Goal: Download file/media

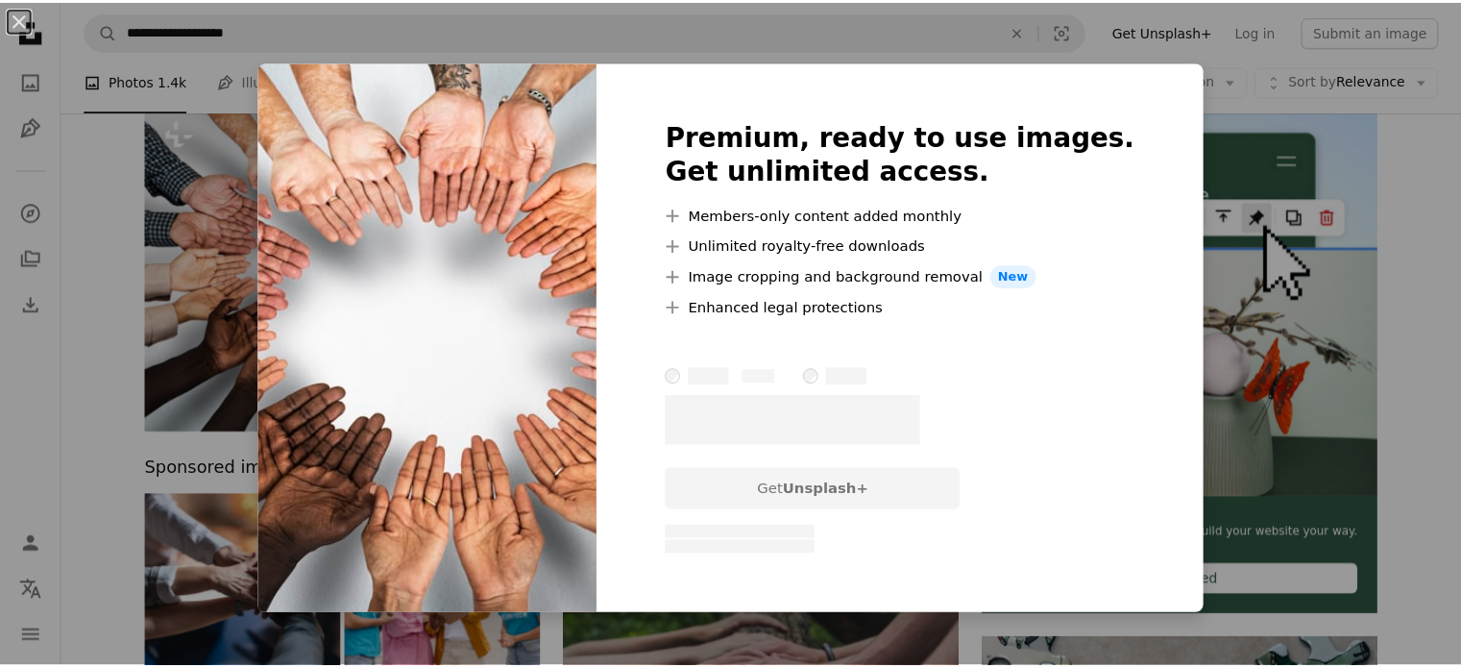
scroll to position [64, 0]
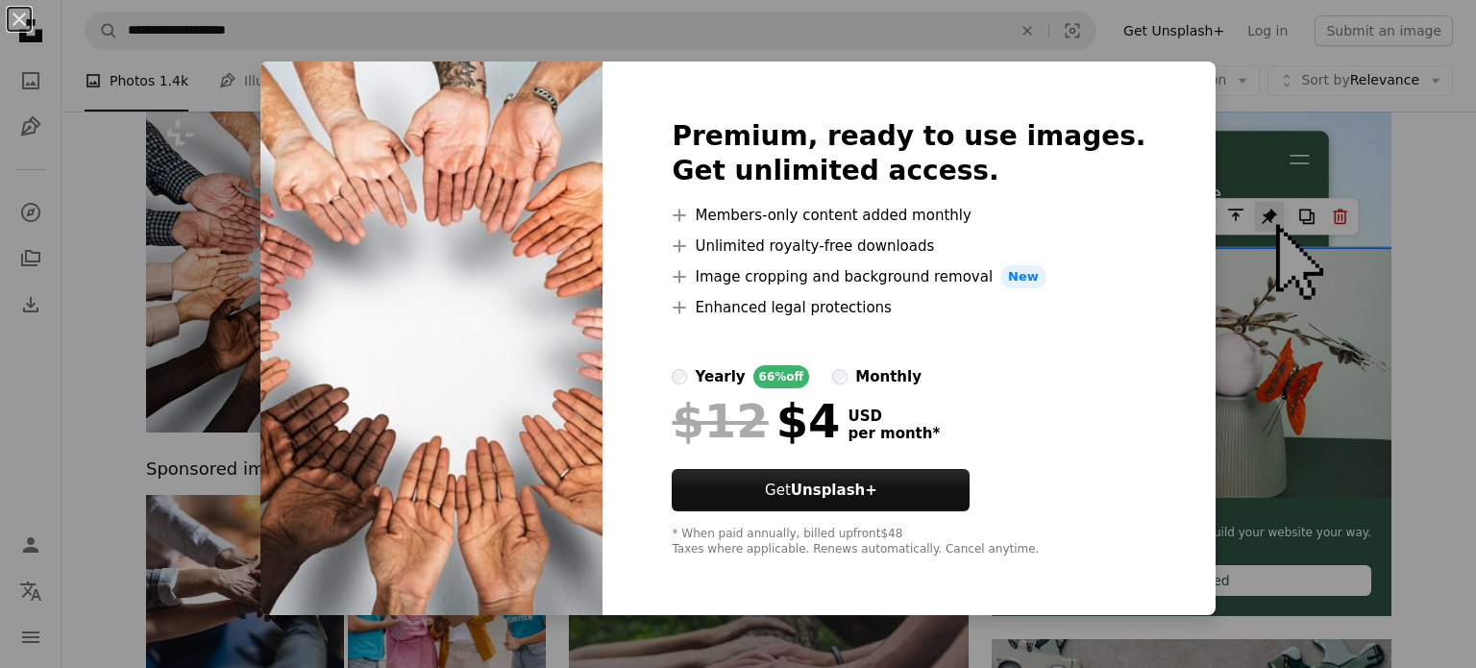
click at [1317, 22] on div "An X shape Premium, ready to use images. Get unlimited access. A plus sign Memb…" at bounding box center [738, 334] width 1476 height 668
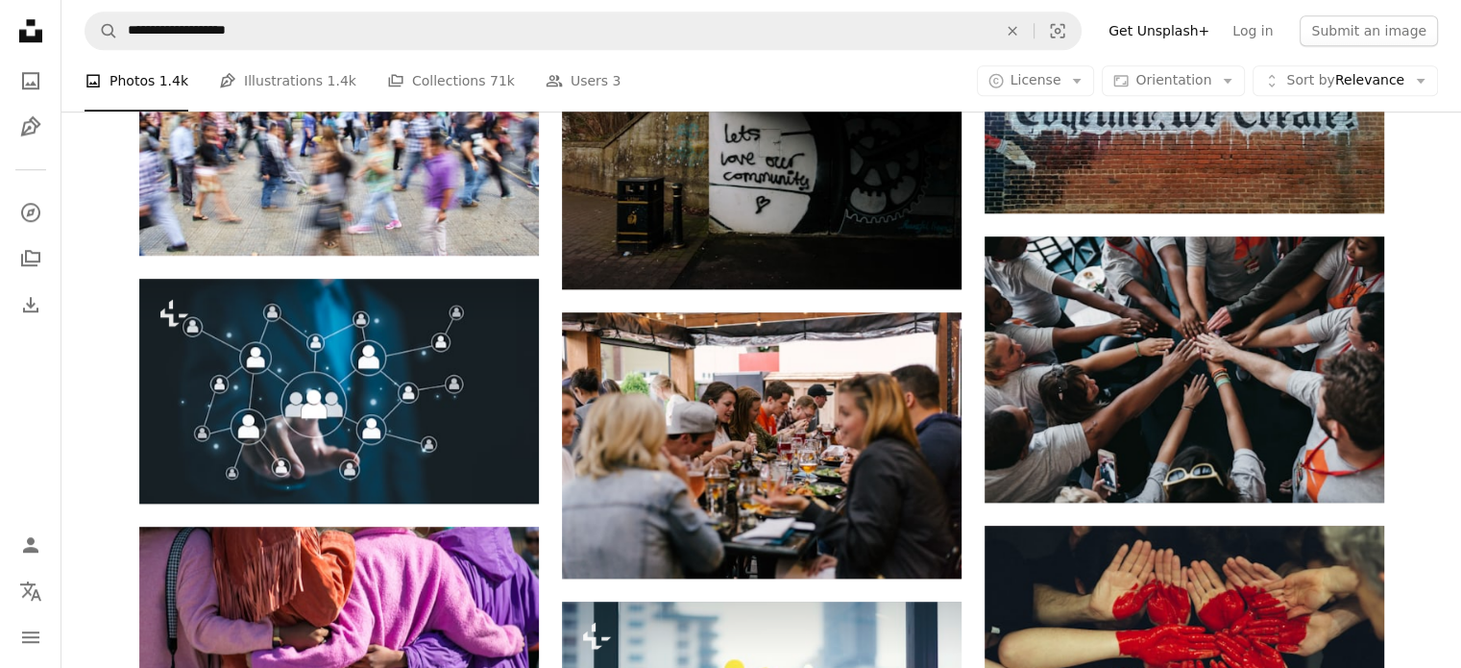
scroll to position [1764, 0]
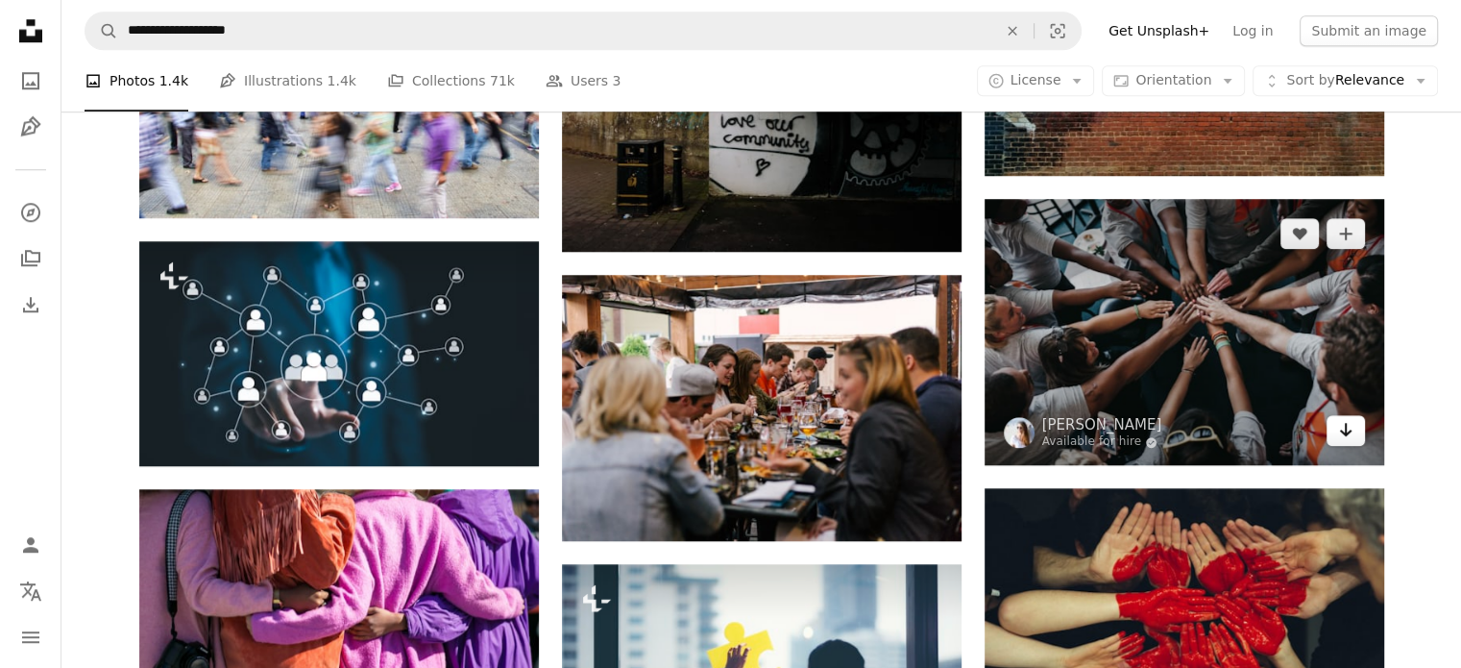
click at [1349, 427] on icon "Arrow pointing down" at bounding box center [1345, 429] width 15 height 23
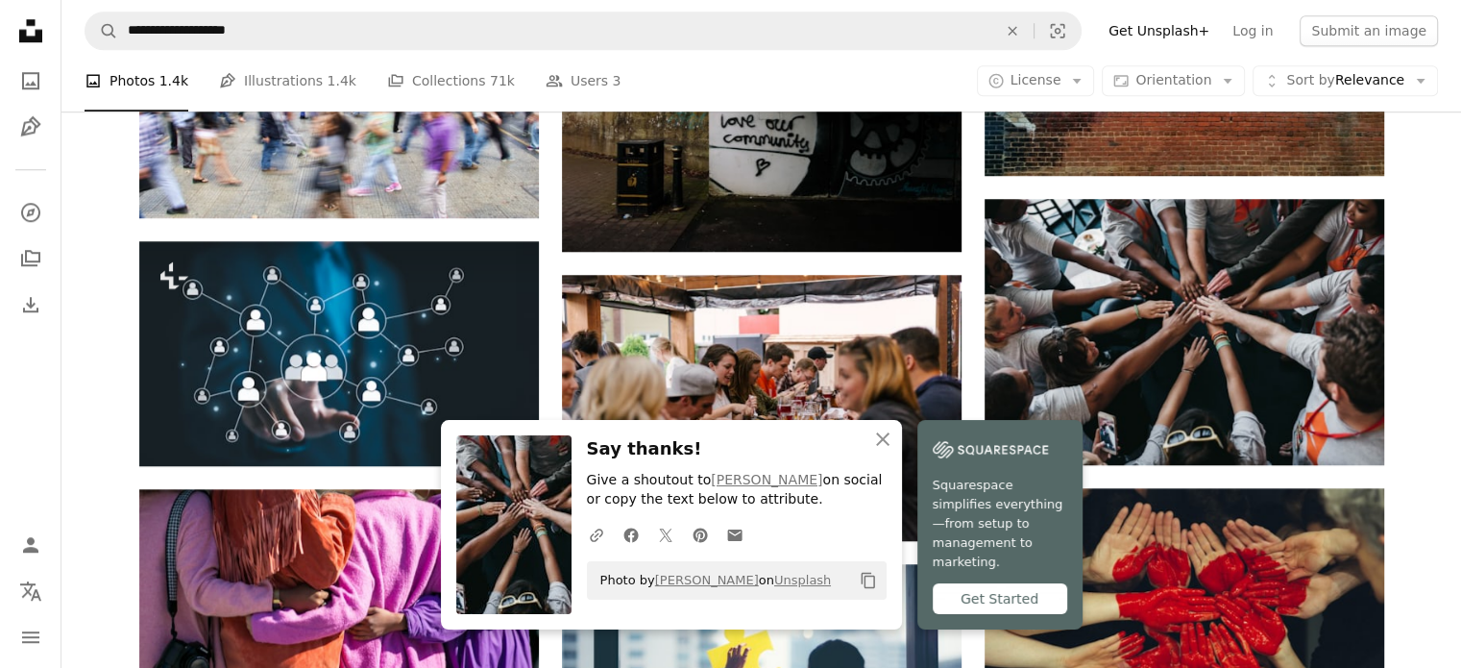
click at [884, 451] on icon "An X shape" at bounding box center [882, 439] width 23 height 23
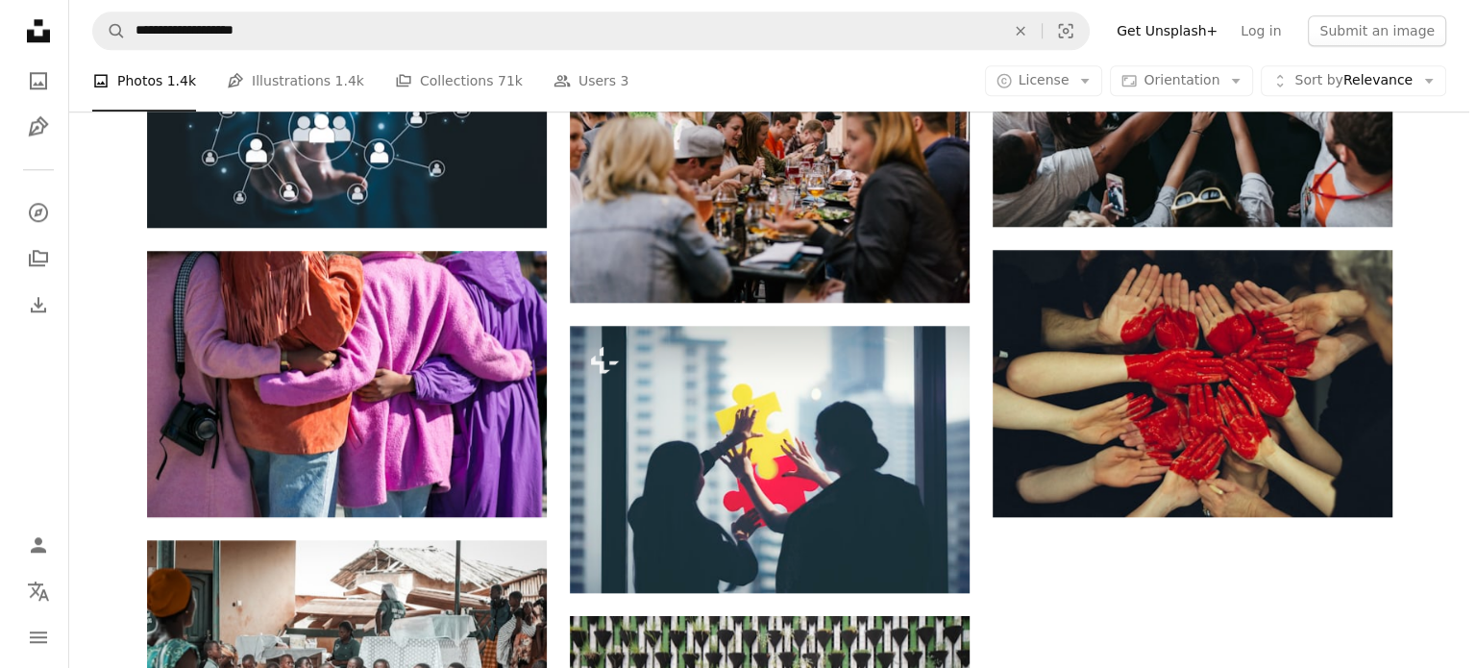
scroll to position [2012, 0]
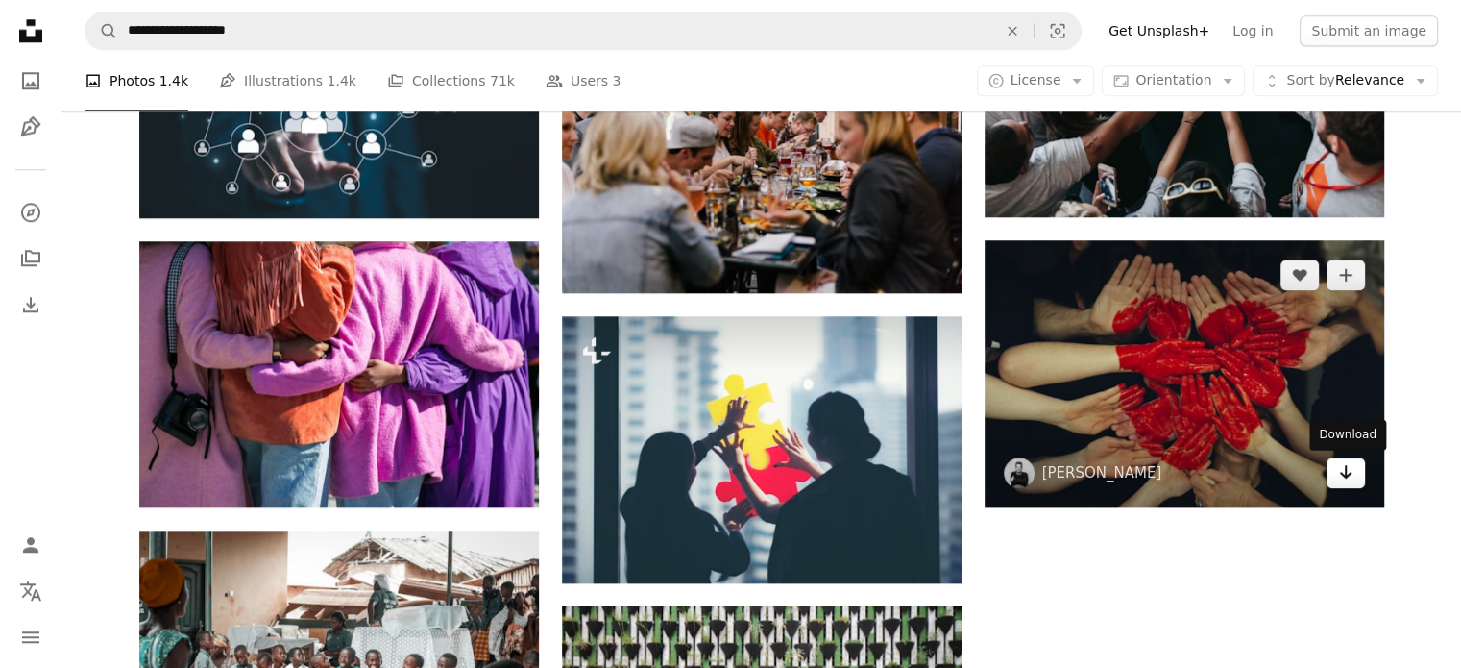
click at [1344, 468] on icon "Arrow pointing down" at bounding box center [1345, 471] width 15 height 23
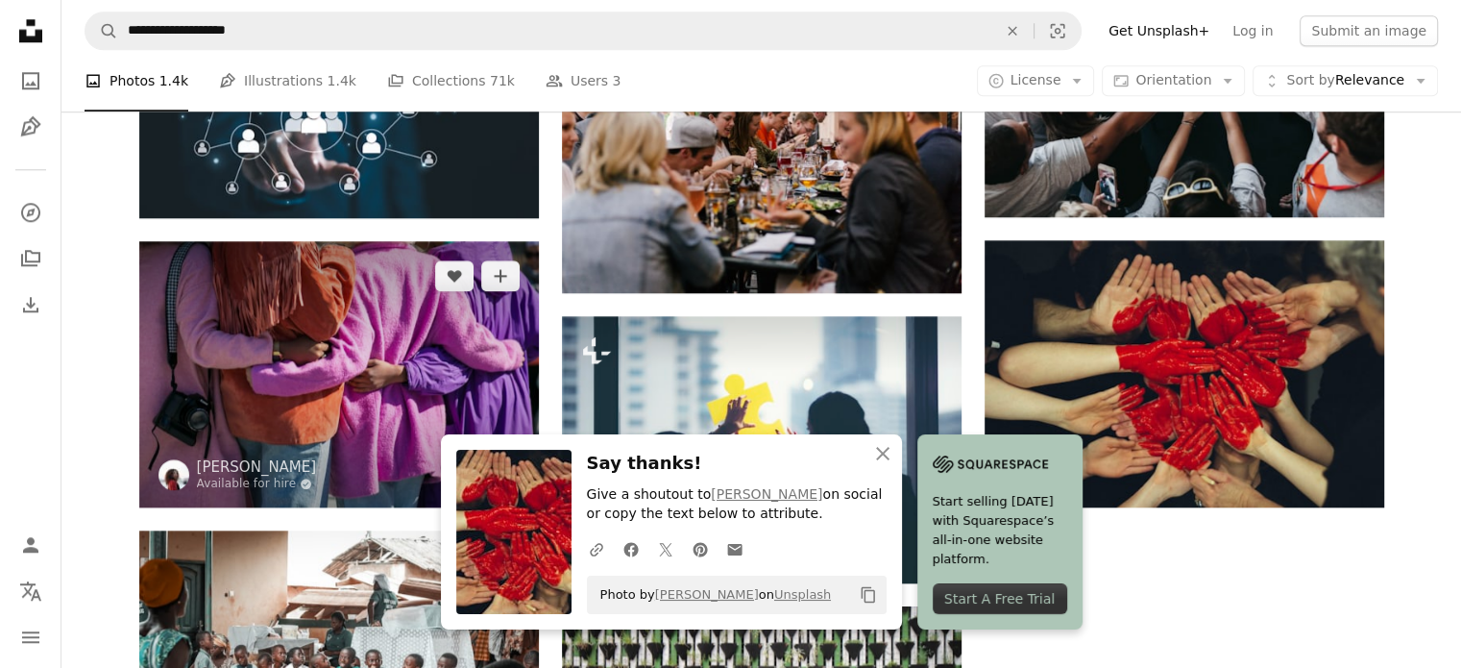
click at [411, 335] on img at bounding box center [339, 374] width 400 height 266
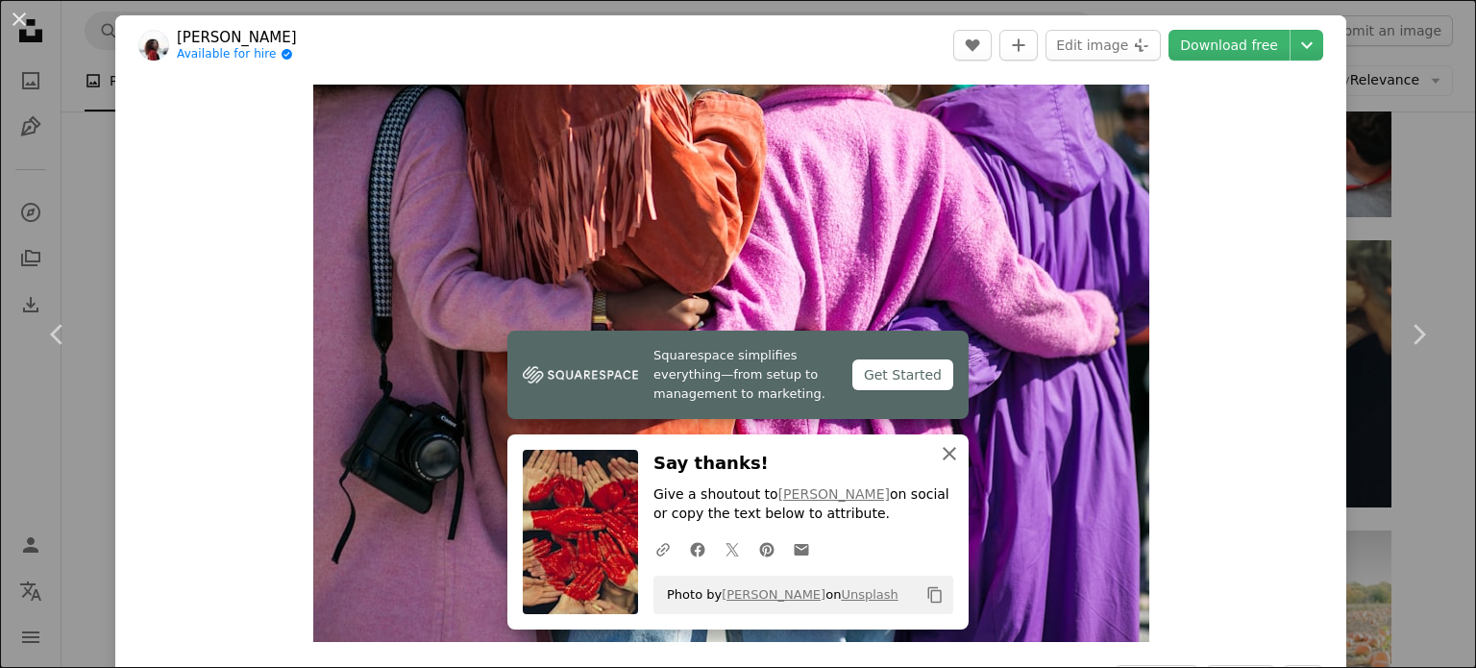
click at [942, 451] on icon "button" at bounding box center [948, 453] width 13 height 13
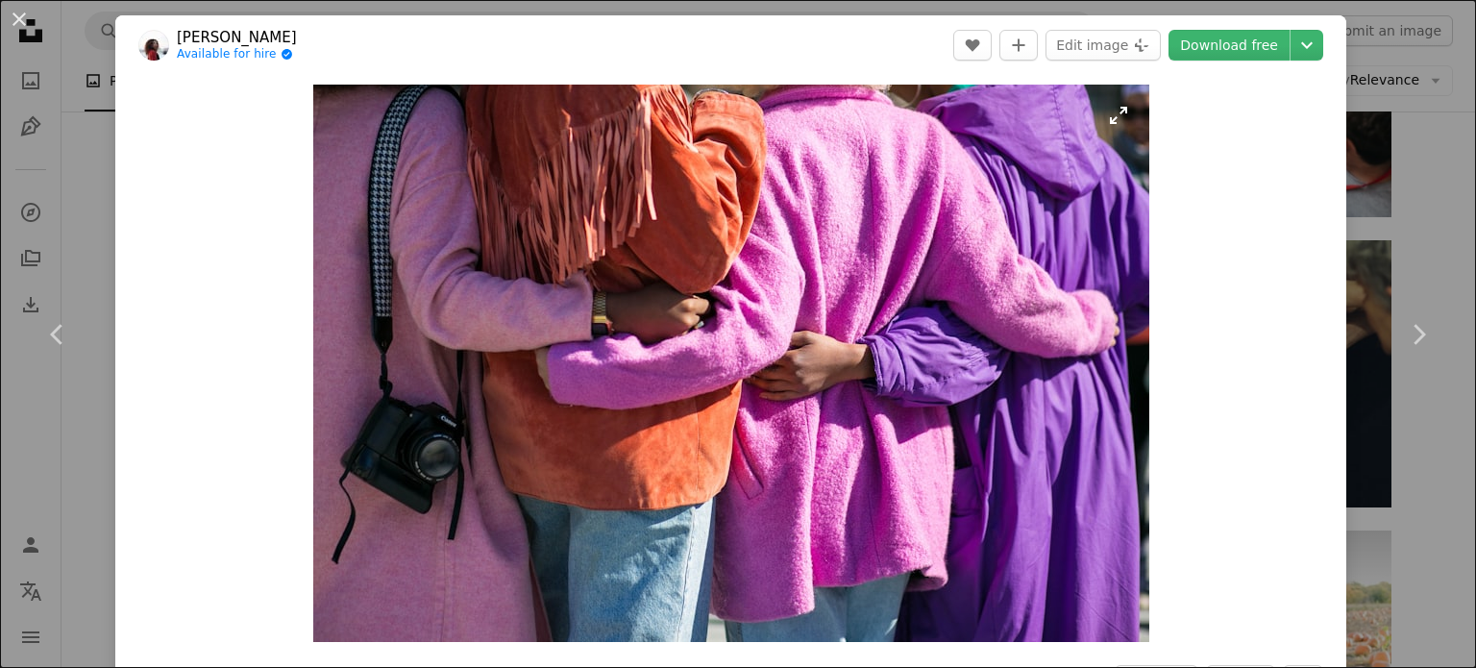
click at [967, 222] on img "Zoom in on this image" at bounding box center [731, 363] width 836 height 557
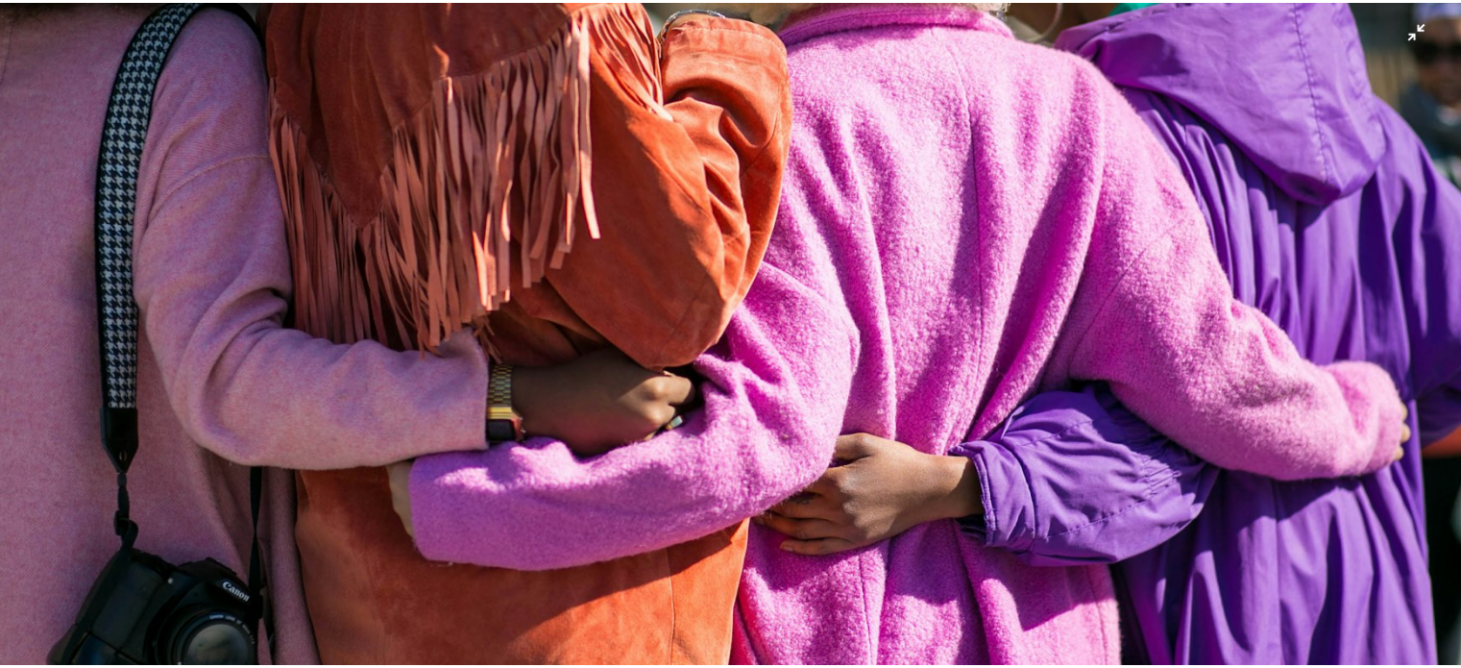
scroll to position [149, 0]
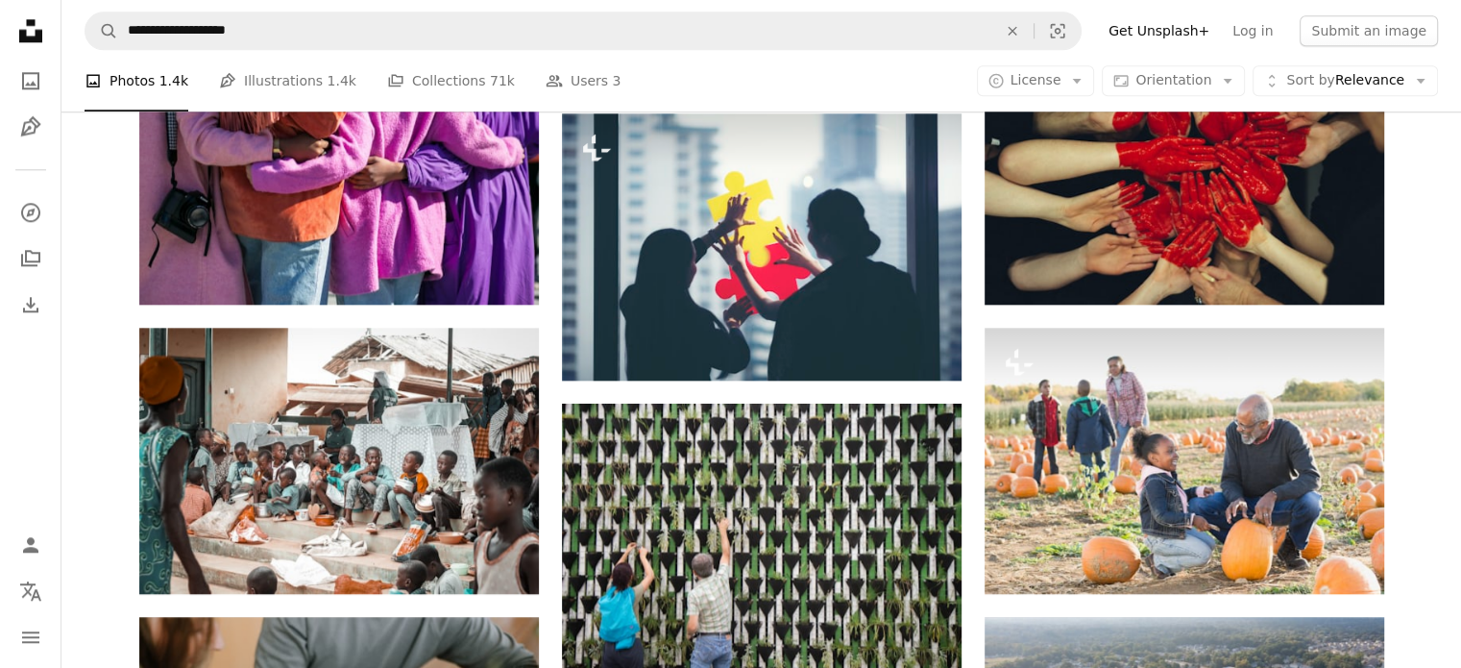
scroll to position [2229, 0]
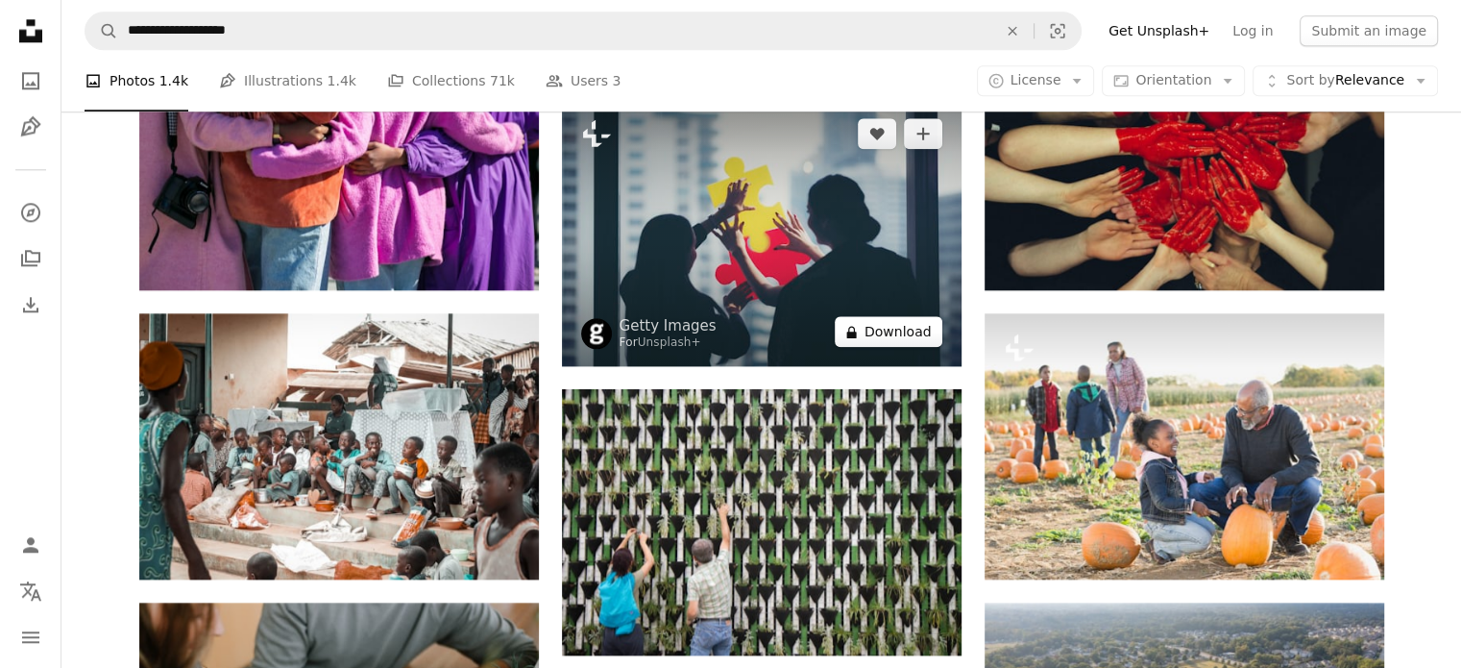
click at [903, 330] on button "A lock Download" at bounding box center [889, 331] width 108 height 31
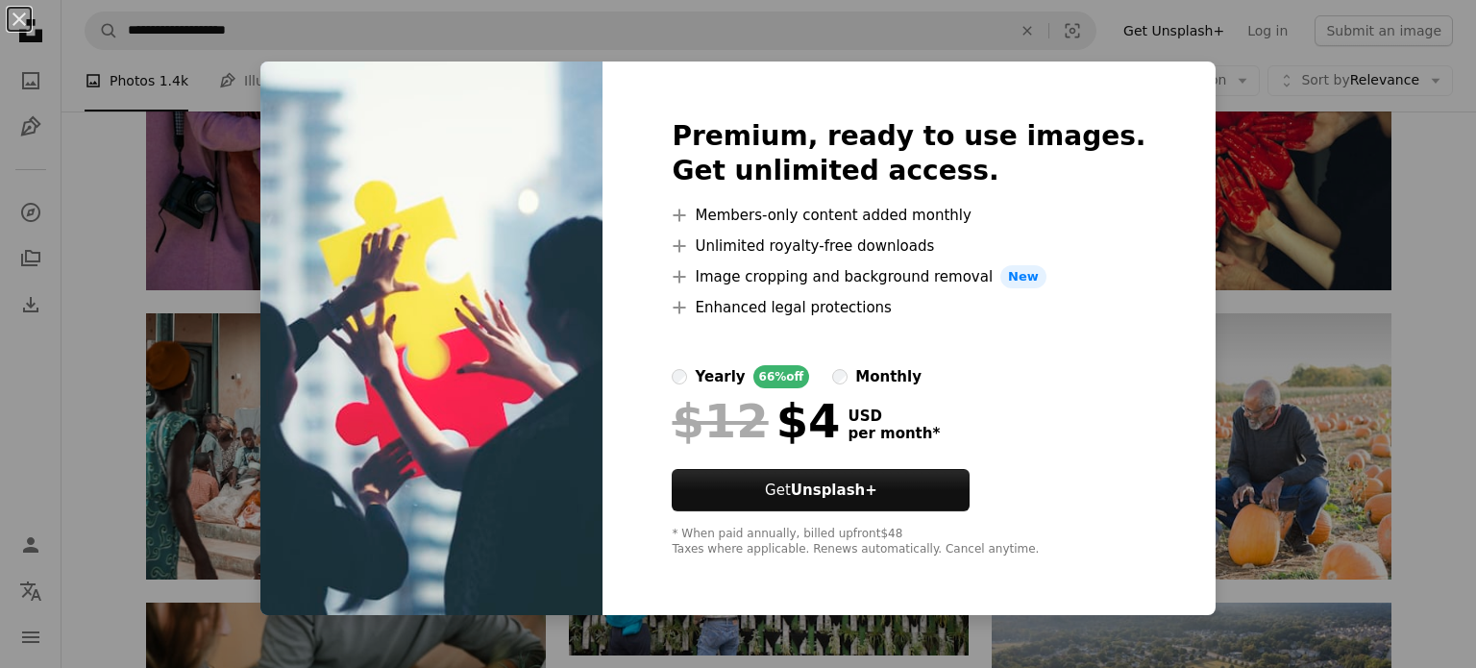
click at [1403, 222] on div "An X shape Premium, ready to use images. Get unlimited access. A plus sign Memb…" at bounding box center [738, 334] width 1476 height 668
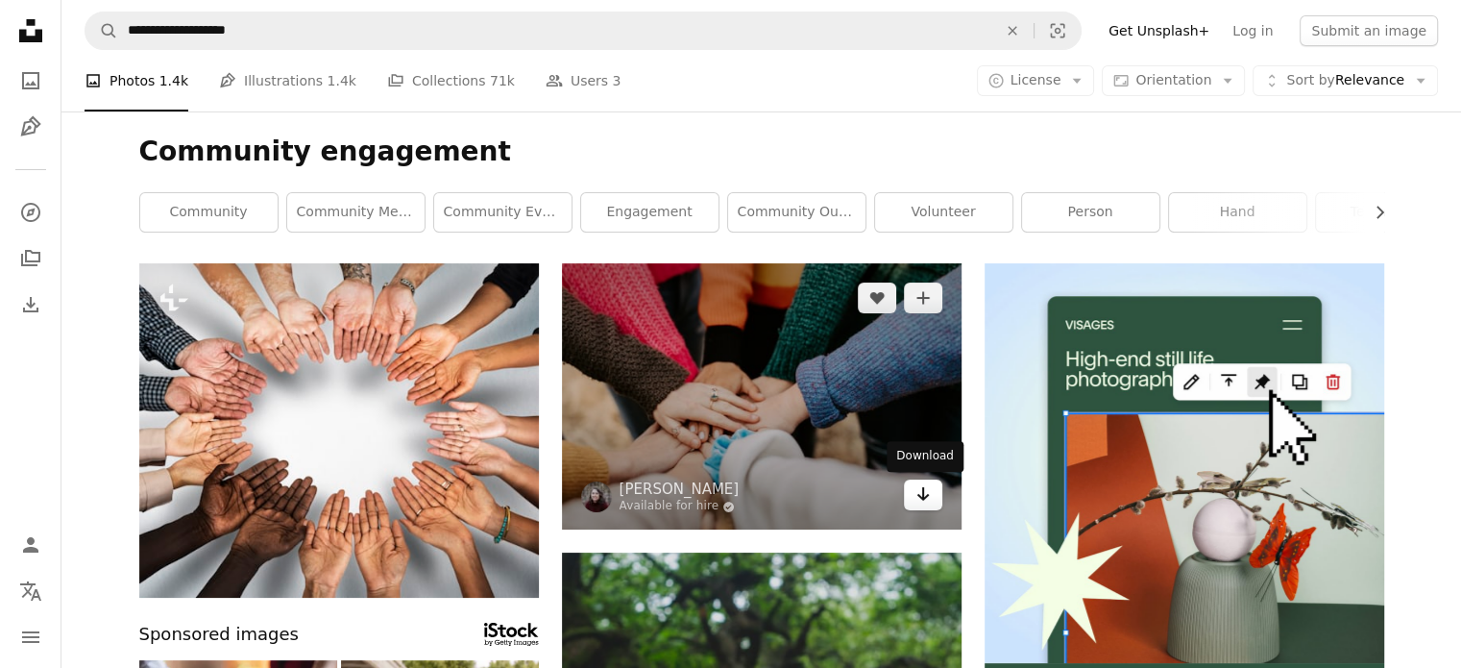
click at [926, 482] on icon "Arrow pointing down" at bounding box center [923, 493] width 15 height 23
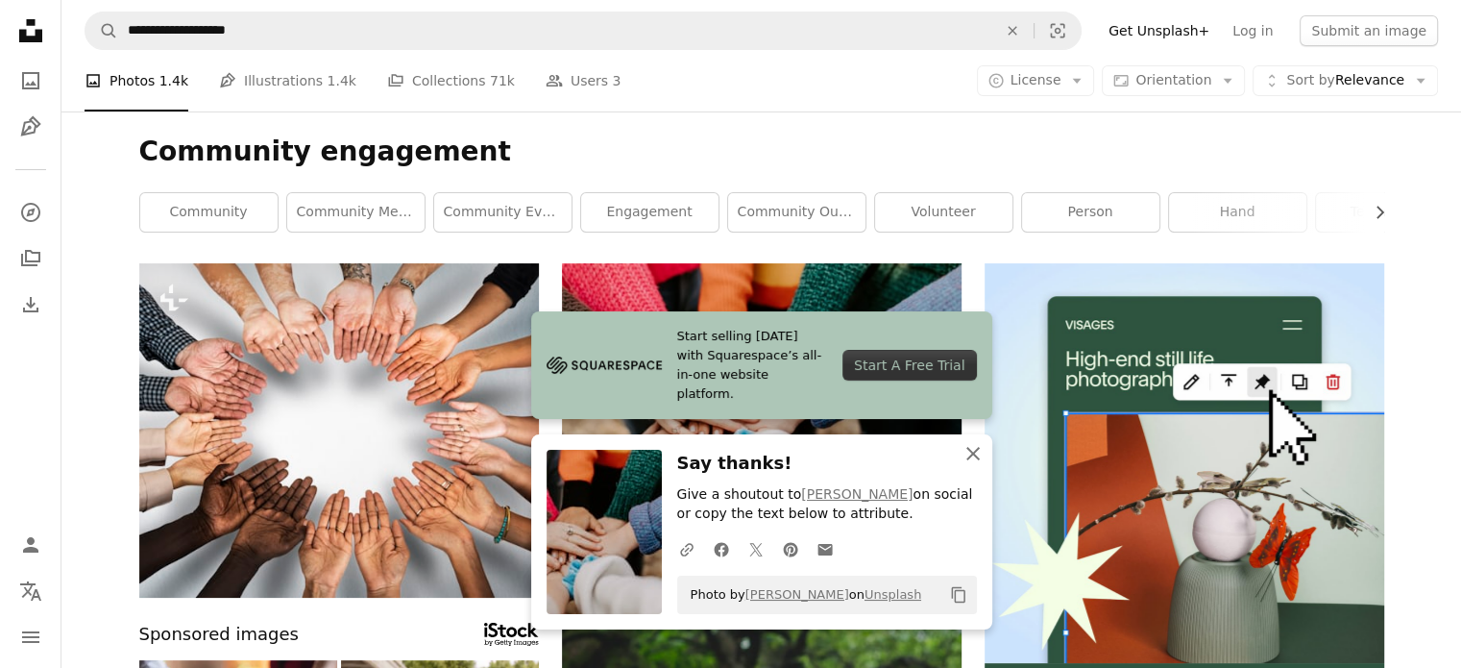
click at [978, 453] on icon "An X shape" at bounding box center [973, 453] width 23 height 23
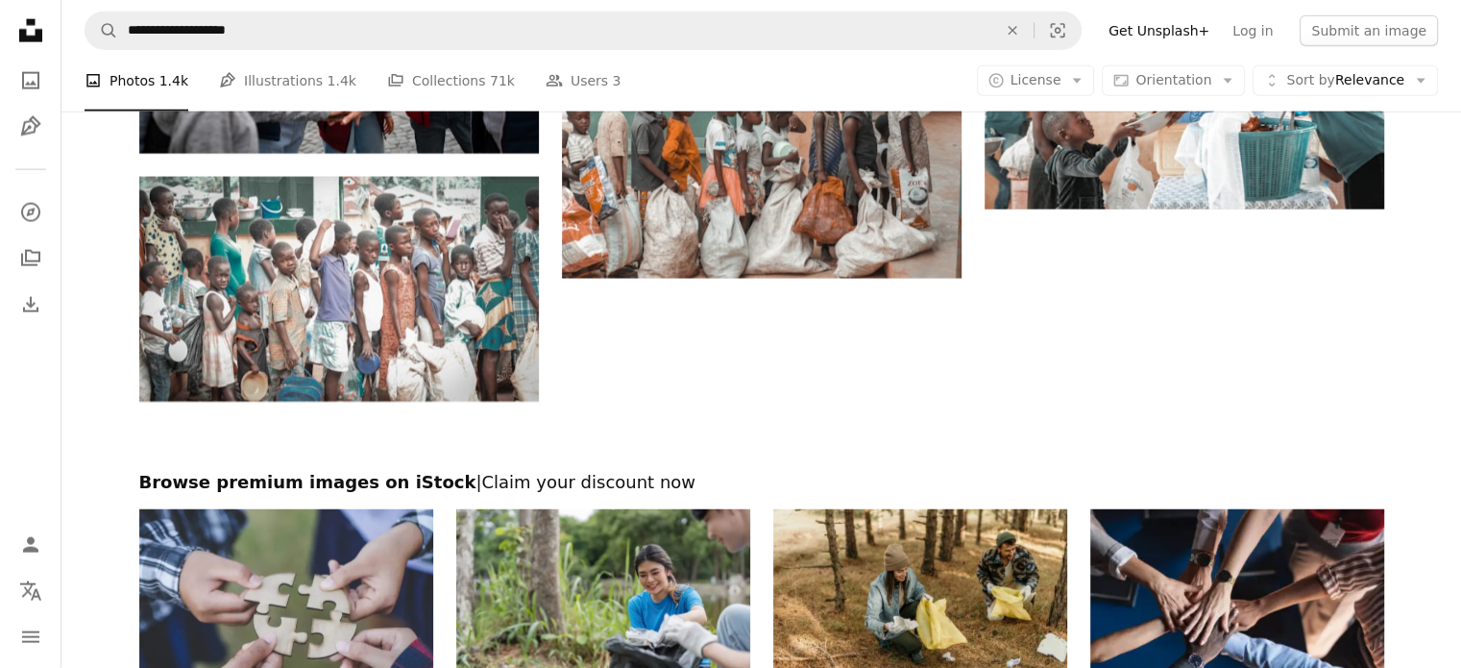
scroll to position [4658, 0]
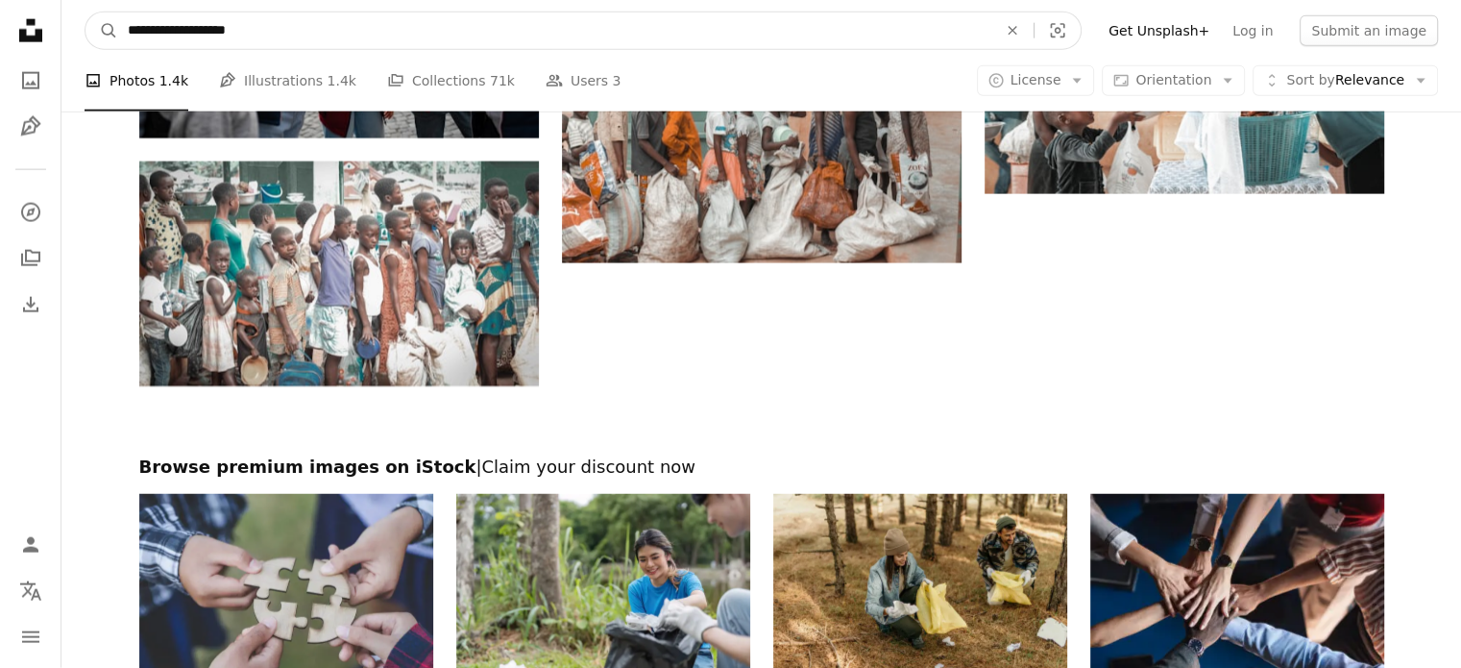
click at [424, 30] on input "**********" at bounding box center [554, 30] width 873 height 37
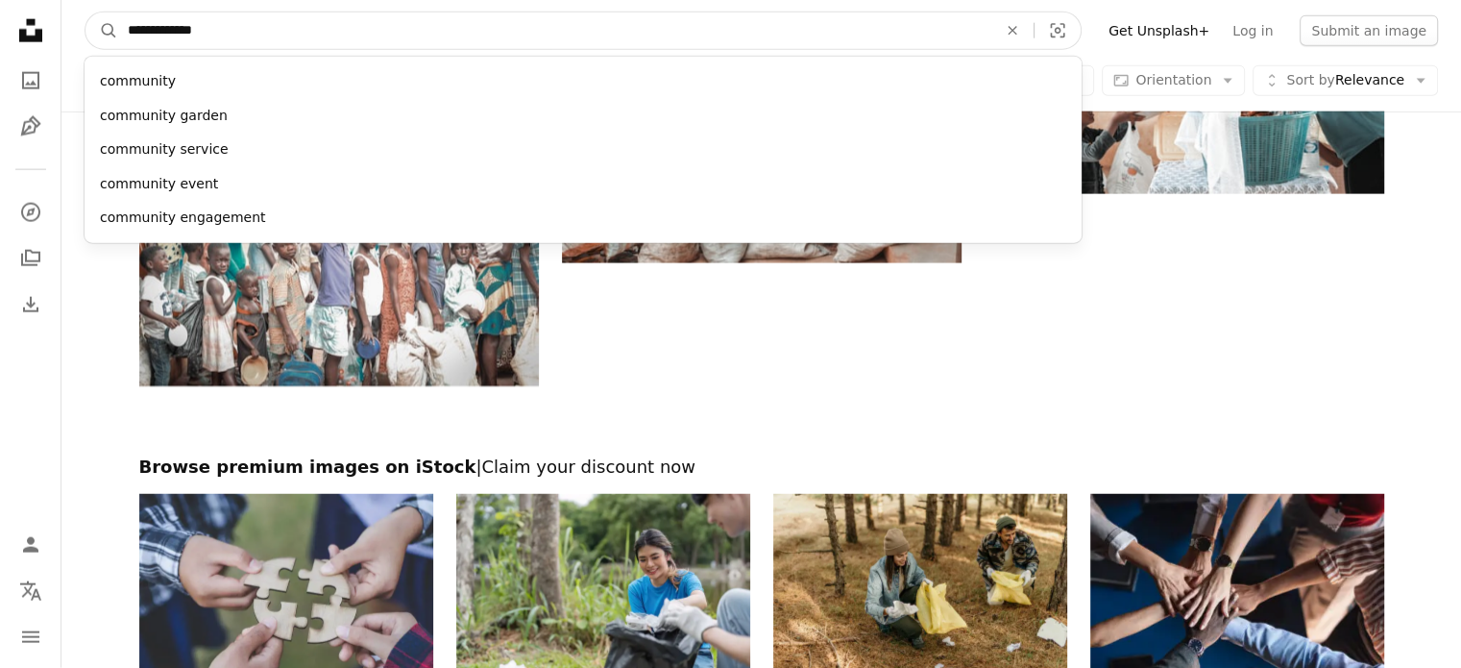
type input "**********"
click at [86, 12] on button "A magnifying glass" at bounding box center [102, 30] width 33 height 37
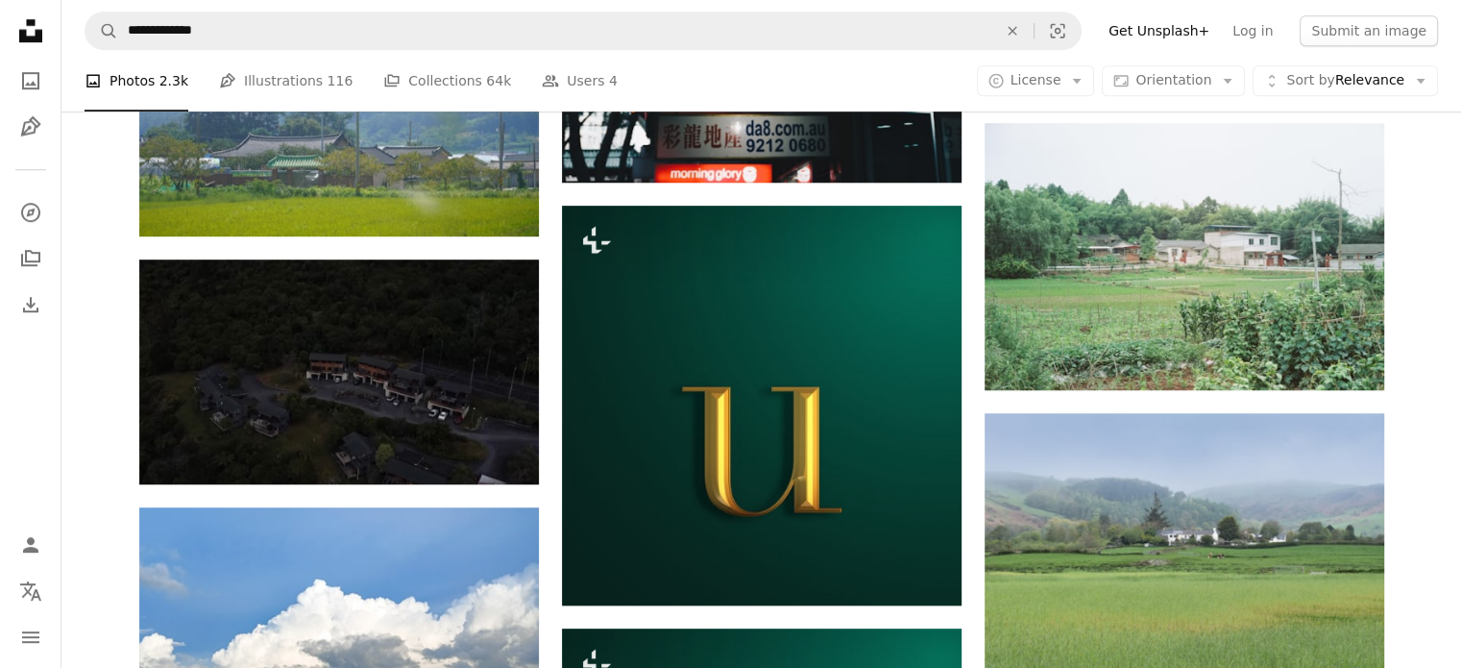
scroll to position [319, 0]
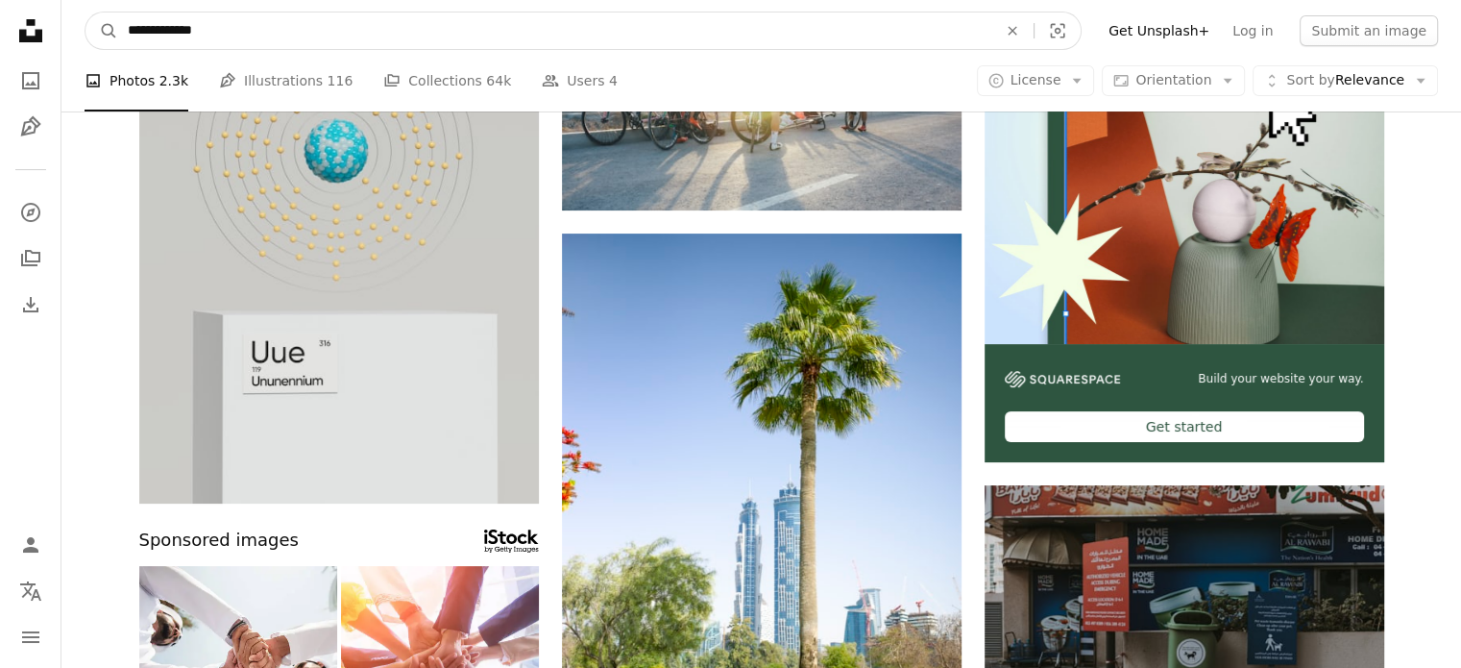
click at [339, 45] on input "**********" at bounding box center [554, 30] width 873 height 37
type input "**********"
click at [86, 12] on button "A magnifying glass" at bounding box center [102, 30] width 33 height 37
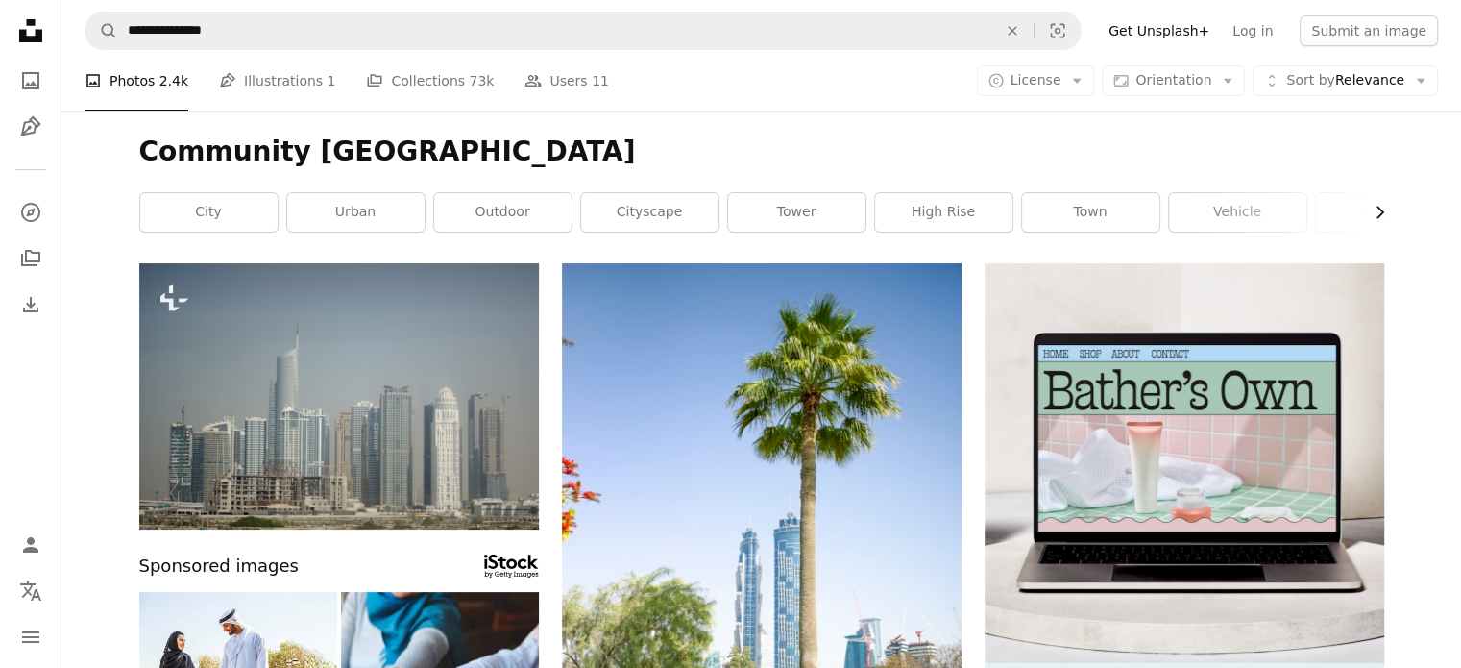
click at [1382, 212] on icon "button" at bounding box center [1381, 212] width 8 height 12
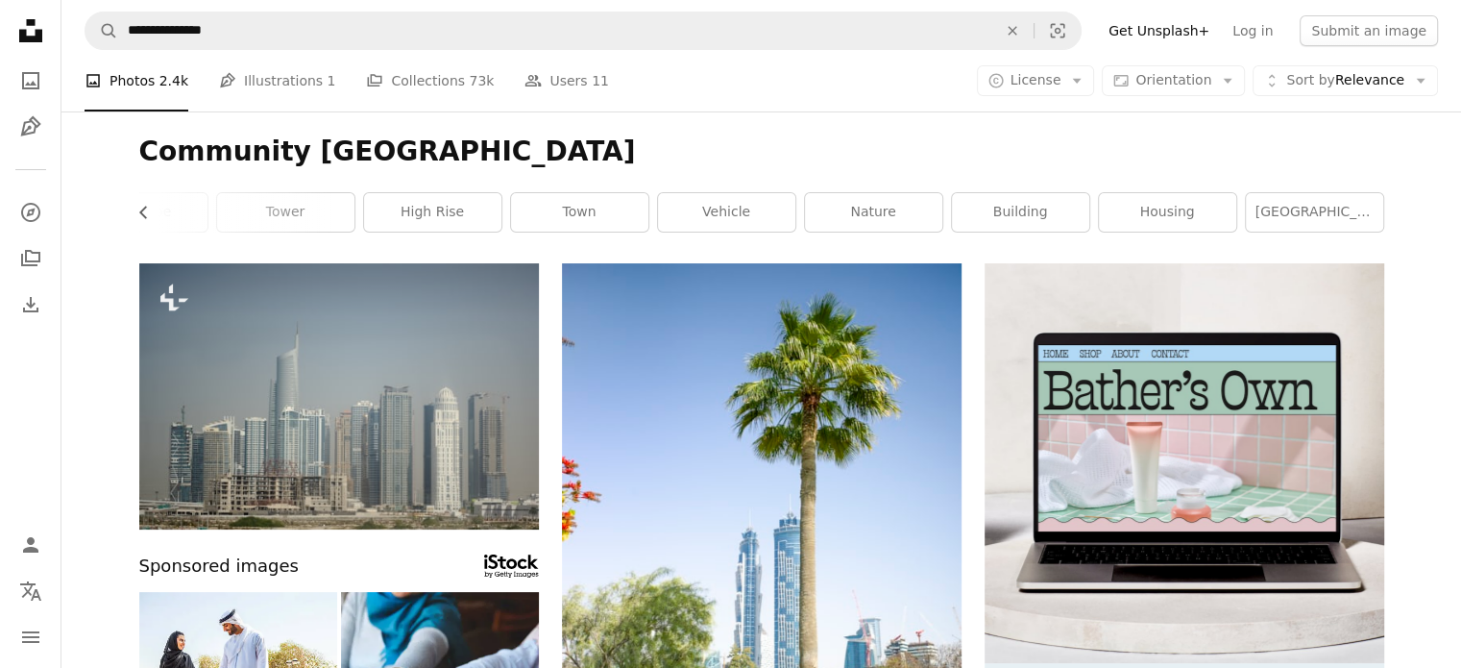
click at [1382, 212] on link "[GEOGRAPHIC_DATA] - [GEOGRAPHIC_DATA]" at bounding box center [1314, 212] width 137 height 38
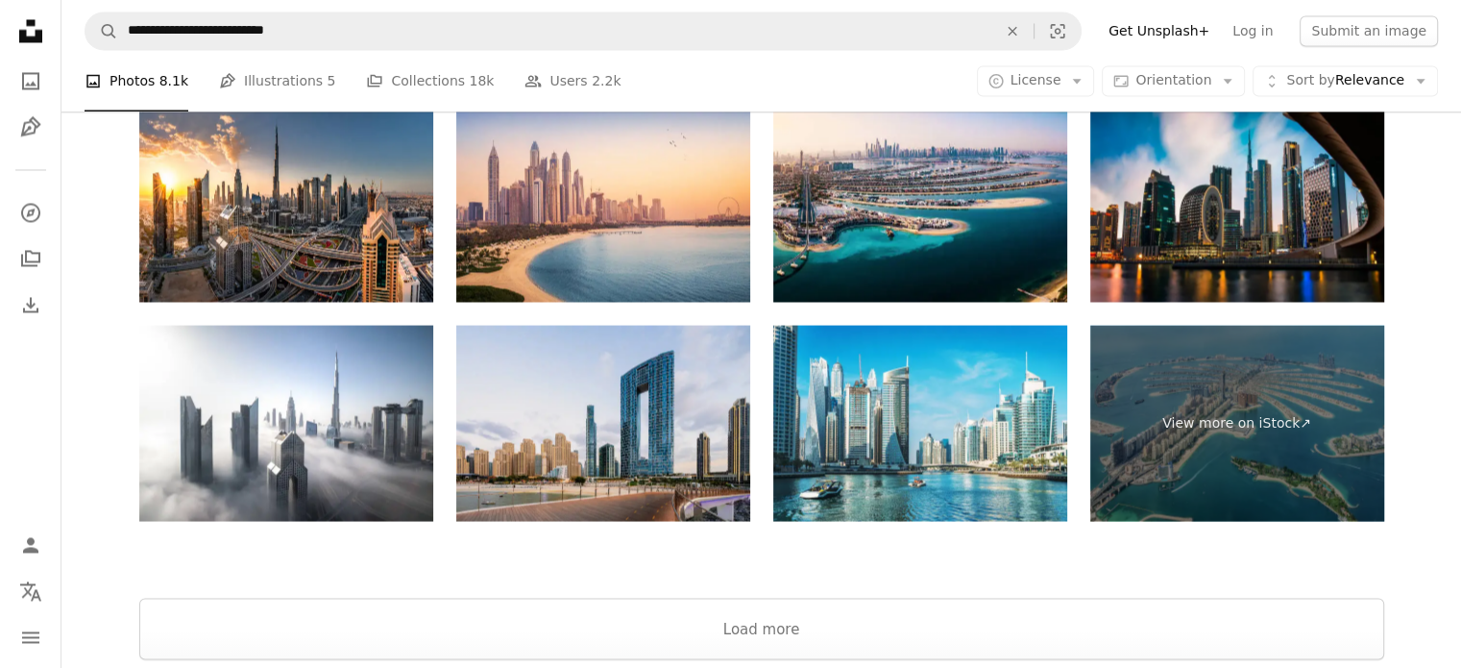
scroll to position [3592, 0]
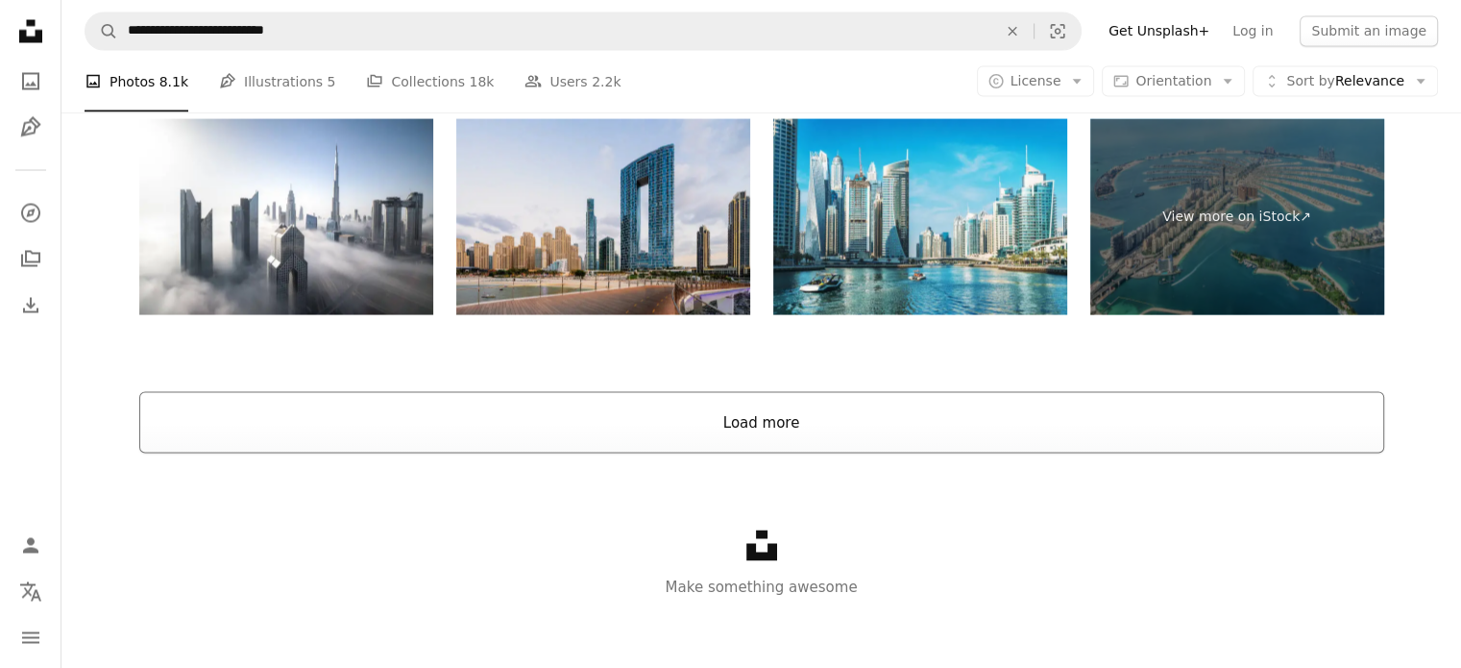
click at [754, 428] on button "Load more" at bounding box center [761, 421] width 1245 height 61
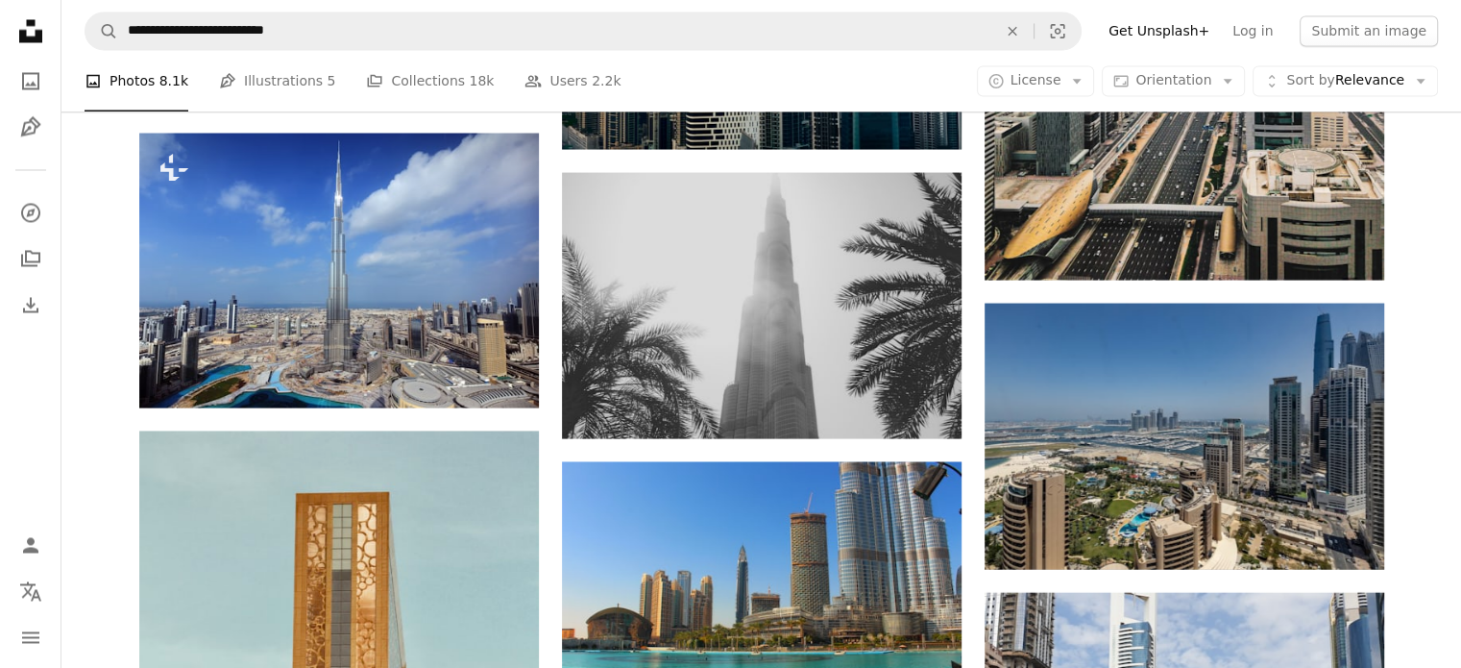
scroll to position [32626, 0]
